Goal: Transaction & Acquisition: Purchase product/service

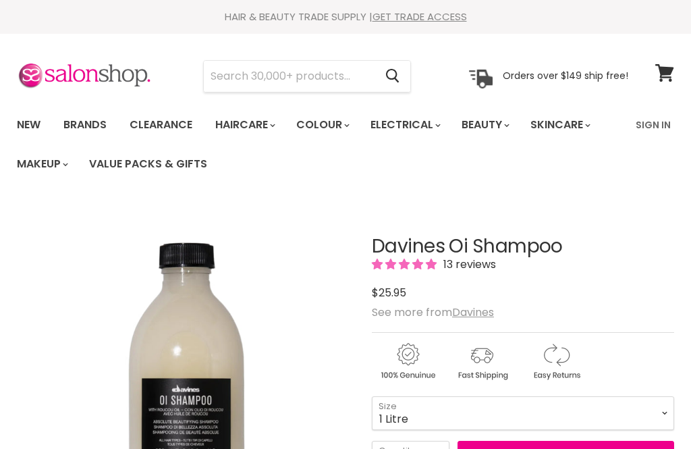
scroll to position [97, 0]
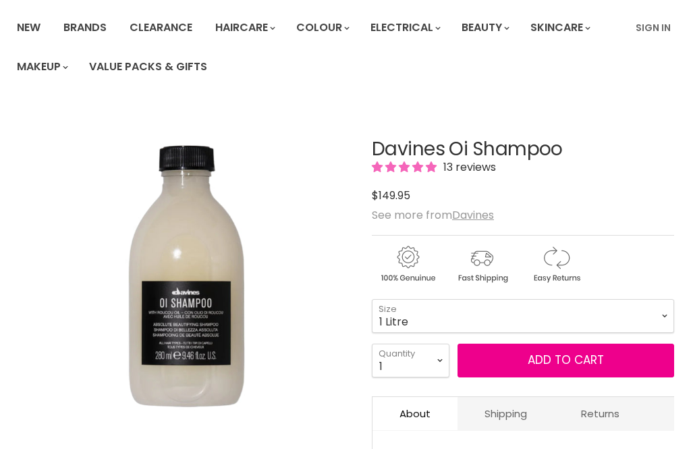
click at [508, 314] on select "90ml 280ml 1 Litre" at bounding box center [523, 316] width 302 height 34
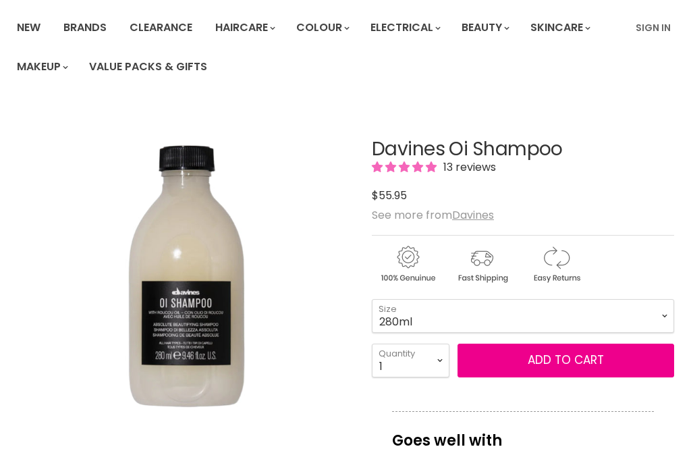
click at [450, 315] on select "90ml 280ml 1 Litre" at bounding box center [523, 316] width 302 height 34
select select "90ml"
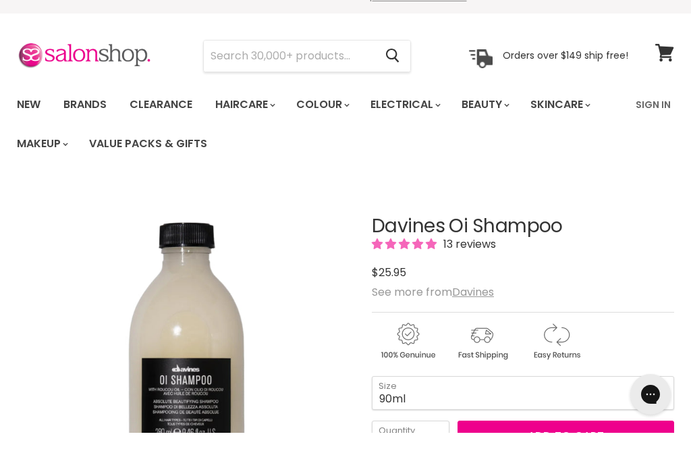
scroll to position [20, 0]
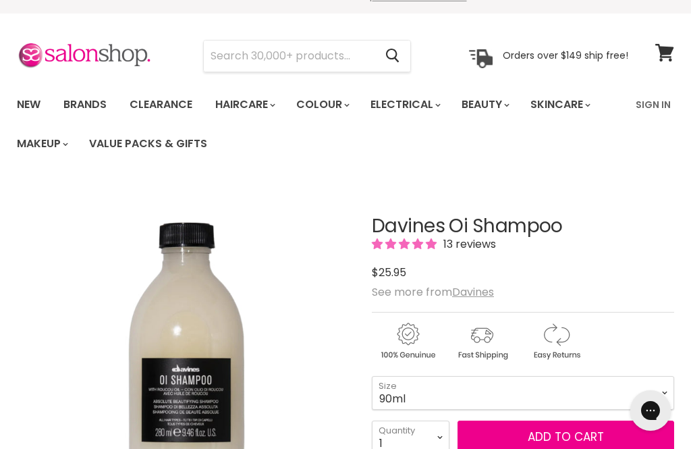
click at [306, 57] on input "Search" at bounding box center [289, 56] width 171 height 31
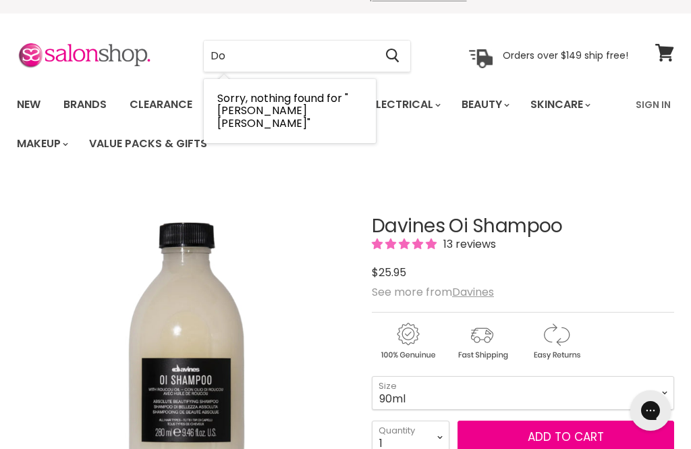
type input "D"
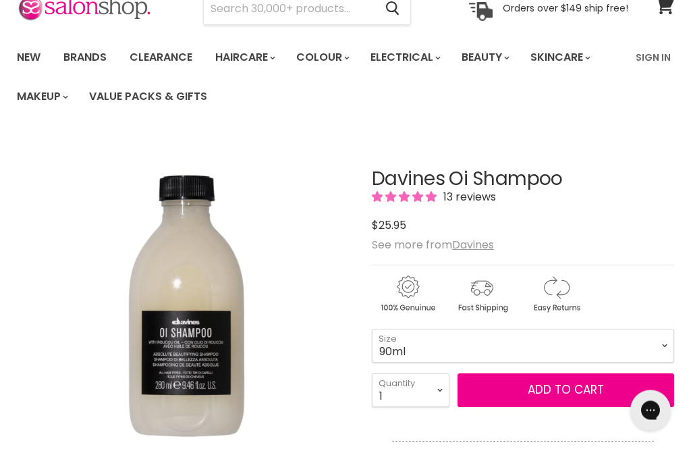
scroll to position [69, 0]
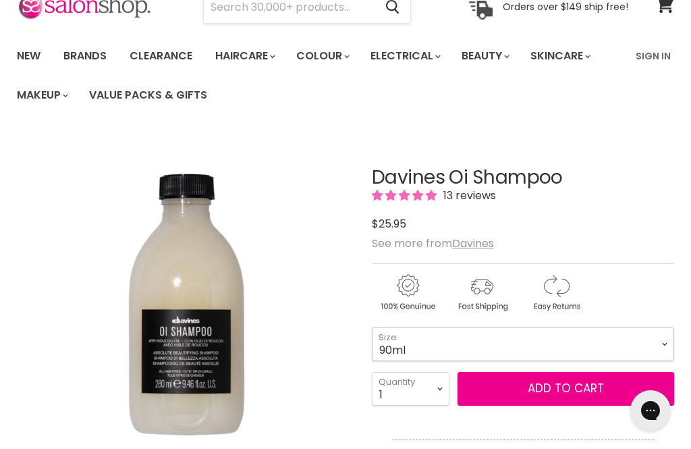
click at [504, 348] on select "90ml 280ml 1 Litre" at bounding box center [523, 344] width 302 height 34
click at [531, 338] on select "90ml 280ml 1 Litre" at bounding box center [523, 344] width 302 height 34
select select "90ml"
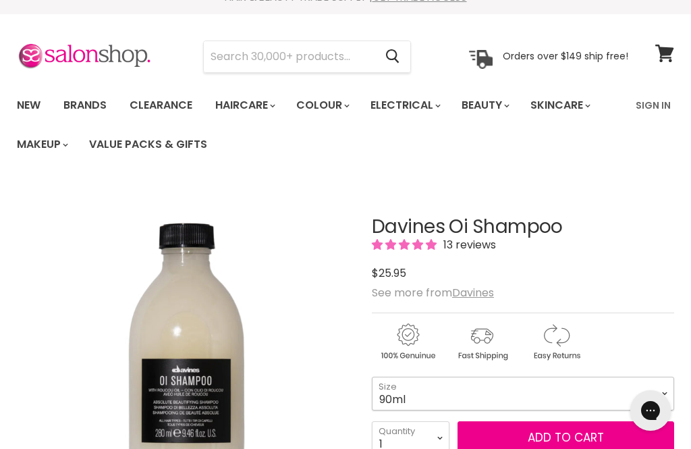
scroll to position [17, 0]
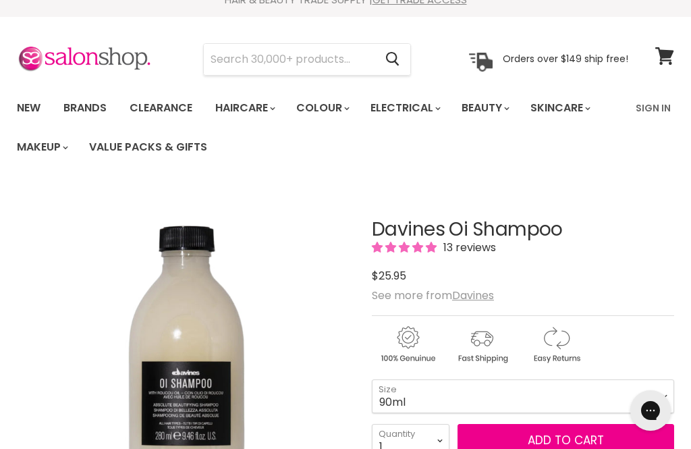
click at [296, 65] on input "Search" at bounding box center [289, 59] width 171 height 31
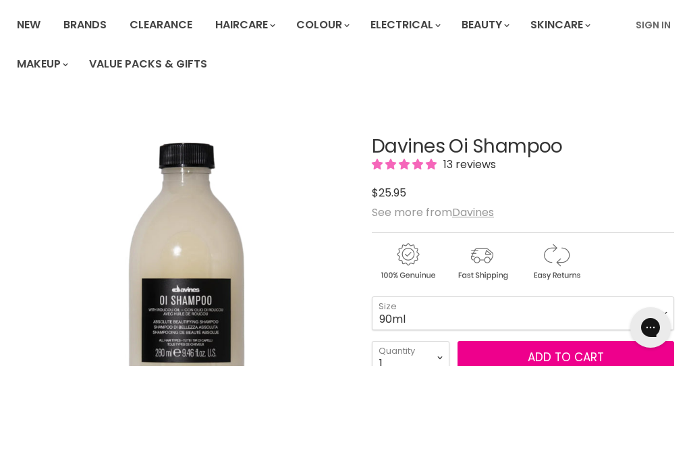
scroll to position [0, 0]
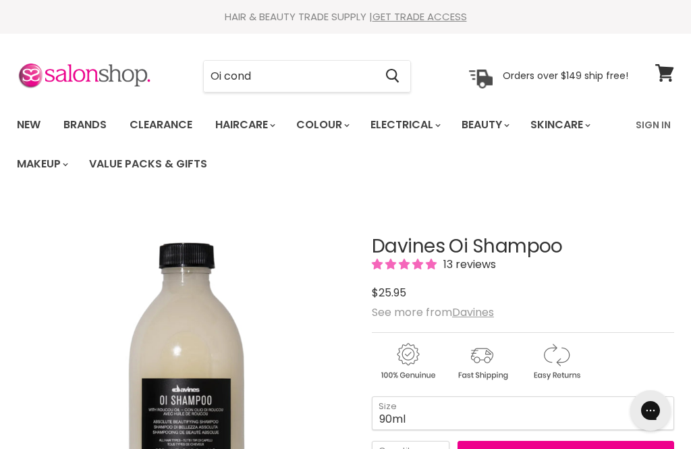
click at [329, 66] on input "Oi cond" at bounding box center [289, 76] width 171 height 31
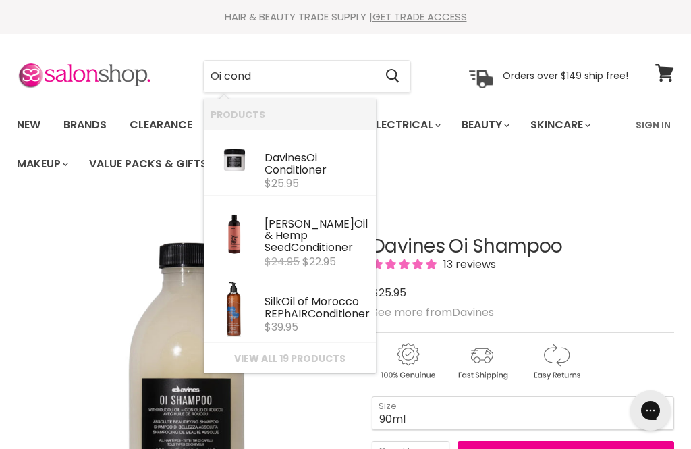
click at [319, 73] on input "Oi cond" at bounding box center [289, 76] width 171 height 31
type input "Oi conditioner"
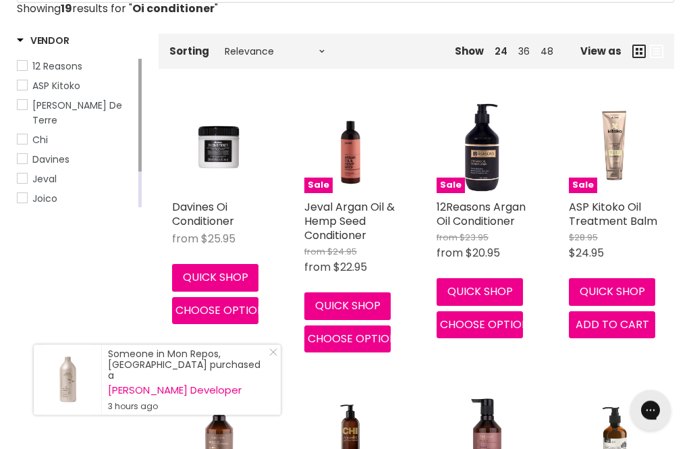
scroll to position [244, 0]
click at [214, 211] on link "Davines Oi Conditioner" at bounding box center [203, 214] width 62 height 30
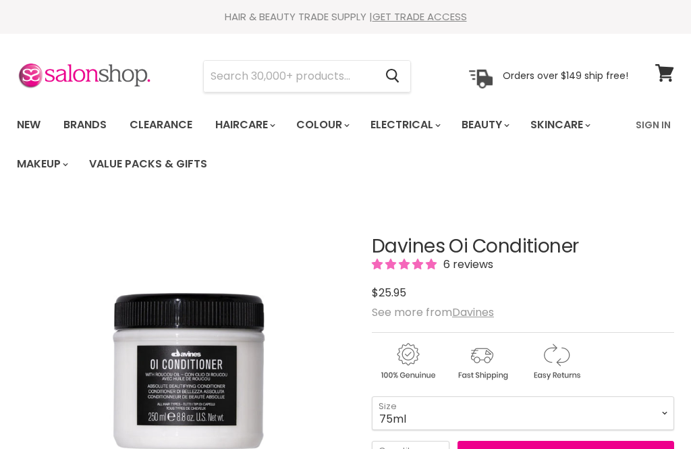
scroll to position [153, 0]
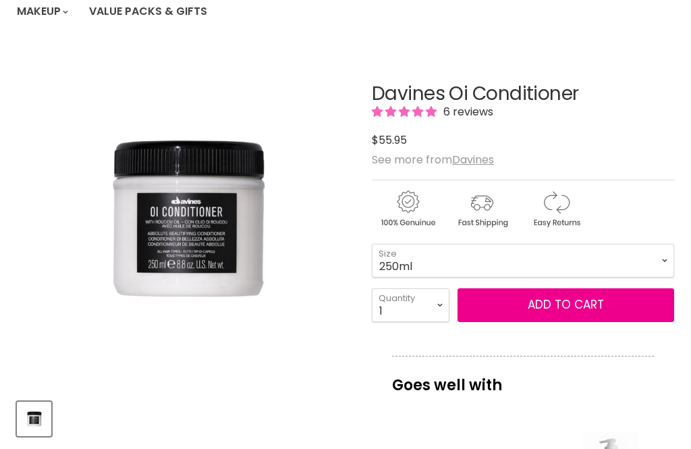
click at [505, 257] on select "75ml 250ml 1 Litre" at bounding box center [523, 261] width 302 height 34
click at [515, 254] on select "75ml 250ml 1 Litre" at bounding box center [523, 261] width 302 height 34
select select "75ml"
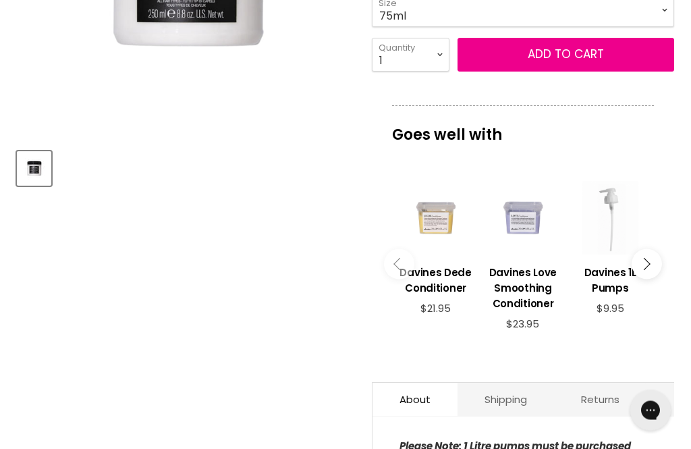
scroll to position [403, 0]
click at [524, 285] on h3 "Davines Love Smoothing Conditioner" at bounding box center [523, 288] width 74 height 47
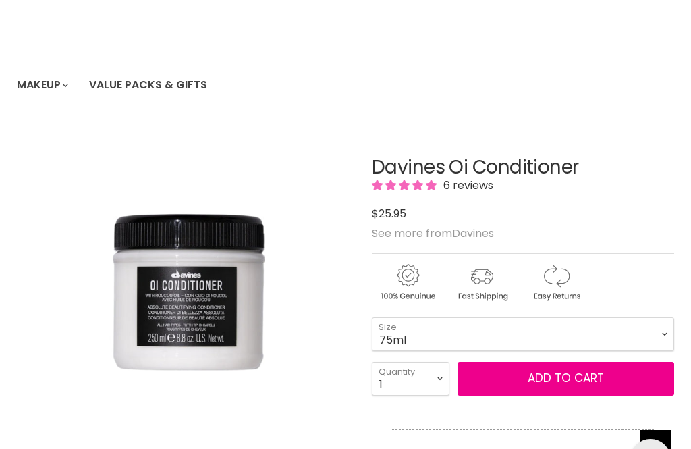
scroll to position [0, 0]
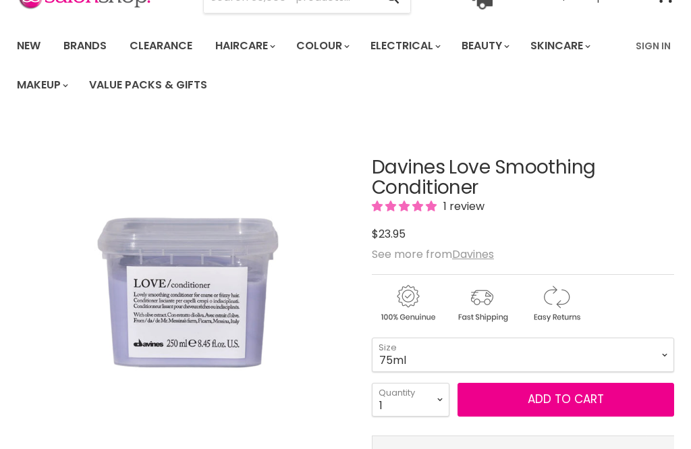
scroll to position [79, 0]
click at [564, 354] on select "75ml 250ml 1 Litre" at bounding box center [523, 355] width 302 height 34
click at [549, 346] on select "75ml 250ml 1 Litre" at bounding box center [523, 355] width 302 height 34
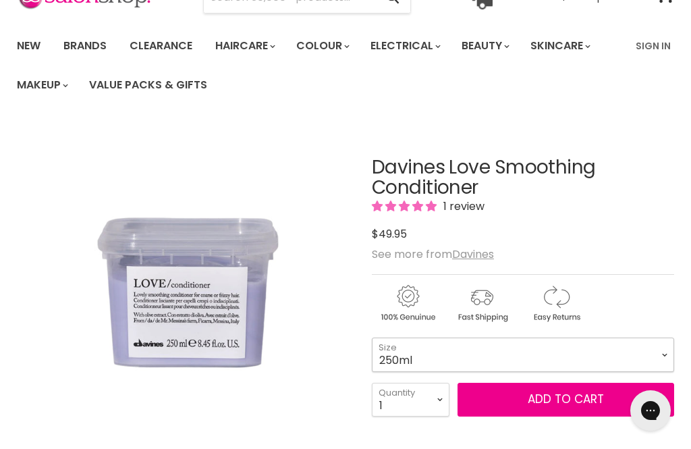
select select "75ml"
